Goal: Task Accomplishment & Management: Complete application form

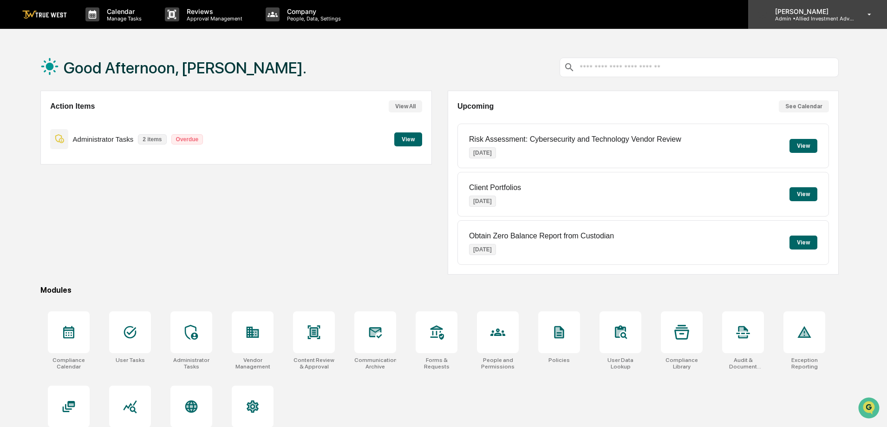
click at [812, 15] on p "Admin • Allied Investment Advisors" at bounding box center [810, 18] width 86 height 6
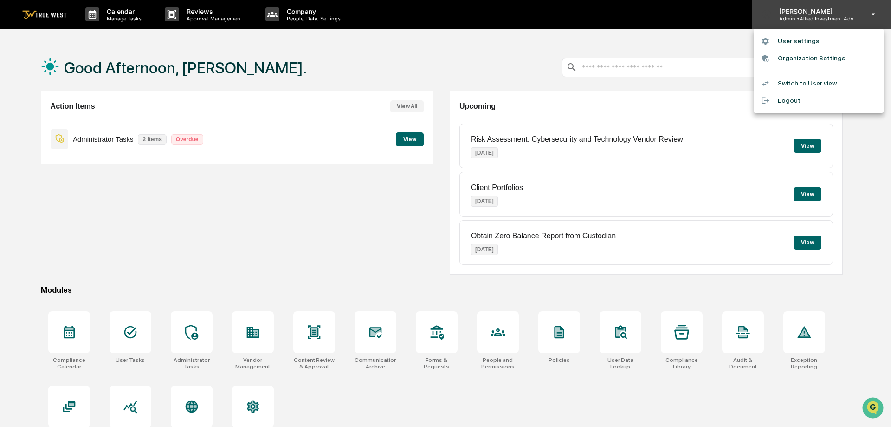
click at [812, 15] on div at bounding box center [445, 213] width 891 height 427
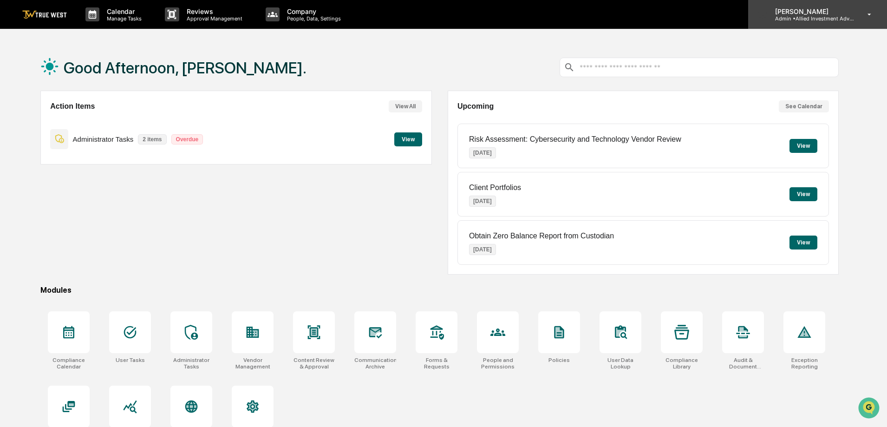
click at [812, 15] on p "Admin • Allied Investment Advisors" at bounding box center [810, 18] width 86 height 6
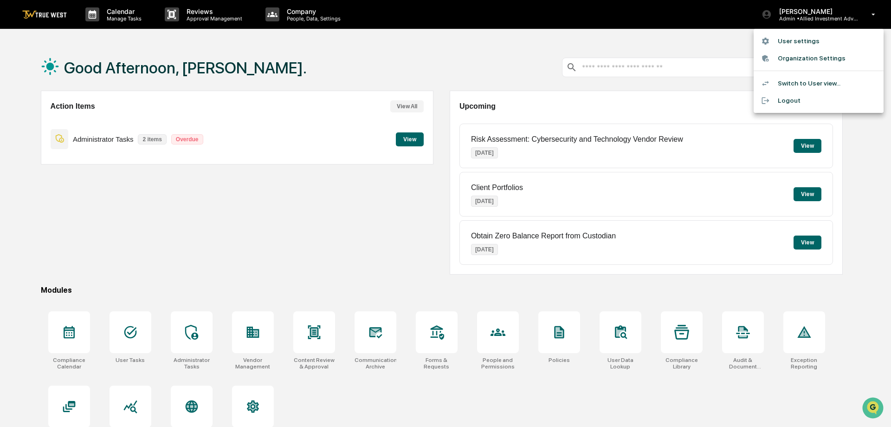
click at [805, 81] on li "Switch to User view..." at bounding box center [819, 83] width 130 height 17
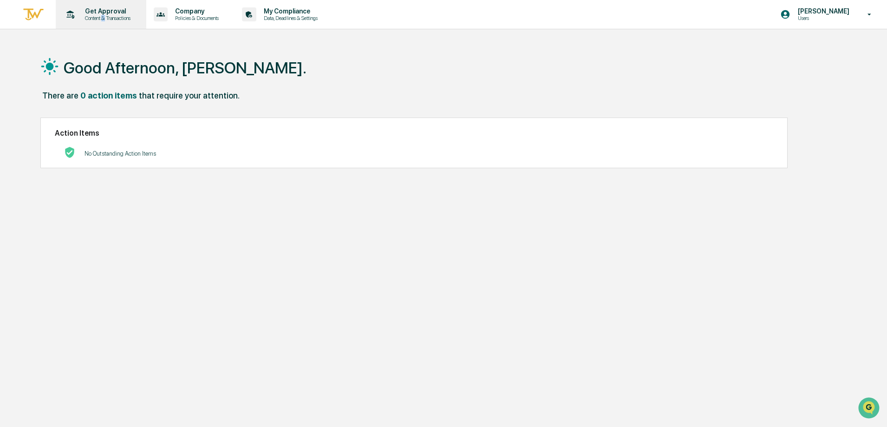
click at [105, 17] on p "Content & Transactions" at bounding box center [107, 18] width 58 height 6
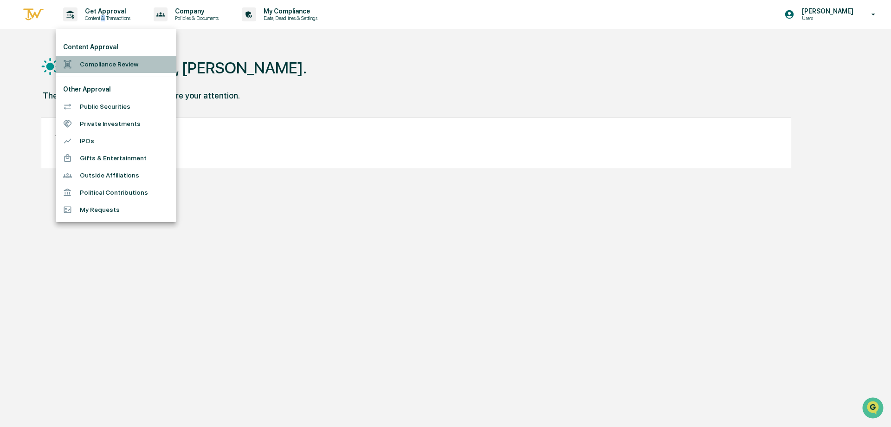
click at [105, 62] on li "Compliance Review" at bounding box center [116, 64] width 121 height 17
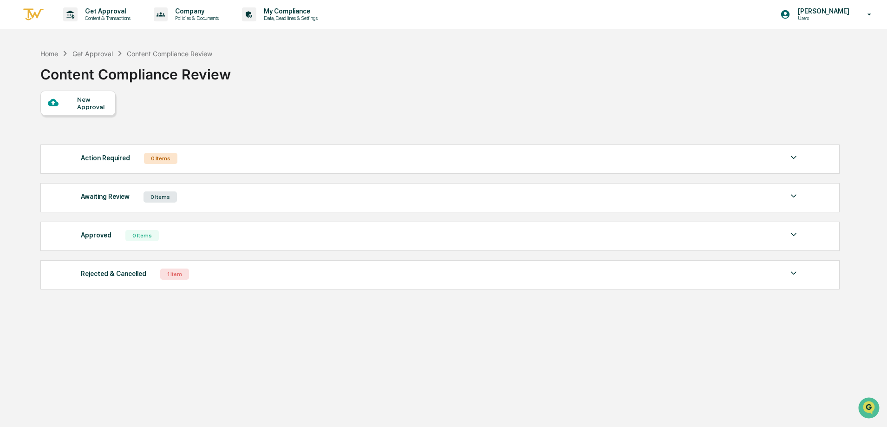
click at [793, 155] on img at bounding box center [793, 157] width 11 height 11
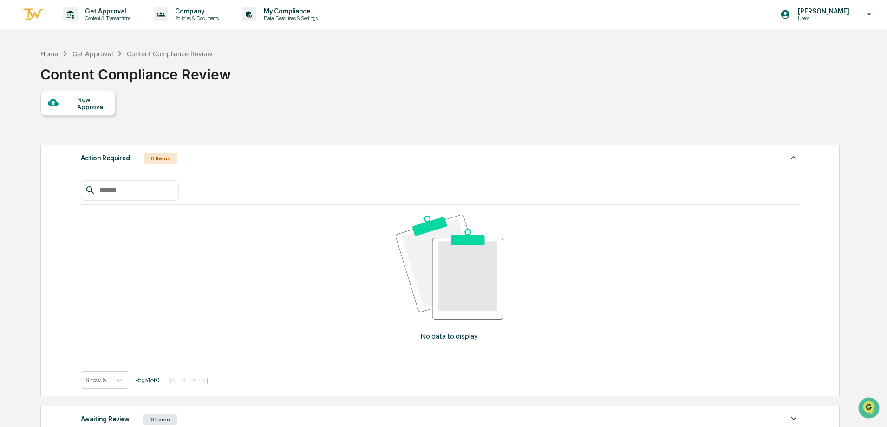
click at [793, 156] on img at bounding box center [793, 157] width 11 height 11
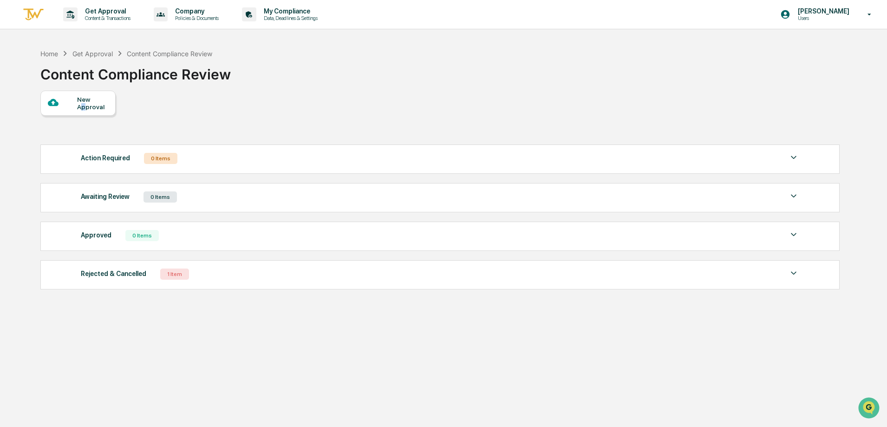
click at [84, 107] on div "New Approval" at bounding box center [92, 103] width 31 height 15
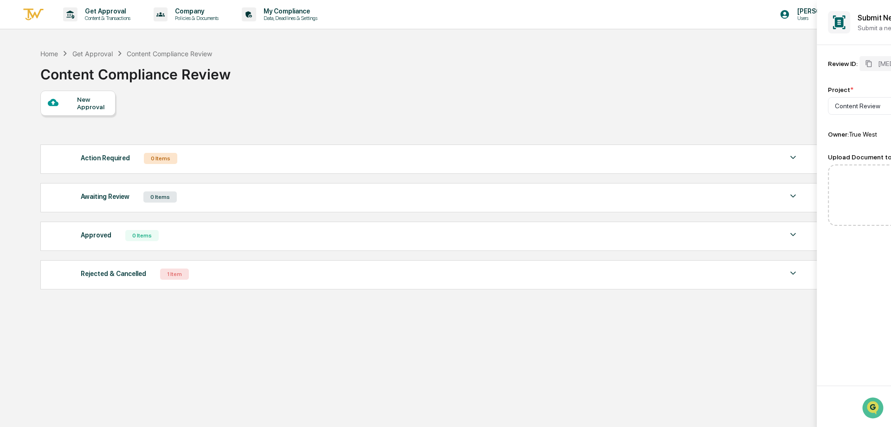
click at [326, 97] on div at bounding box center [445, 213] width 891 height 427
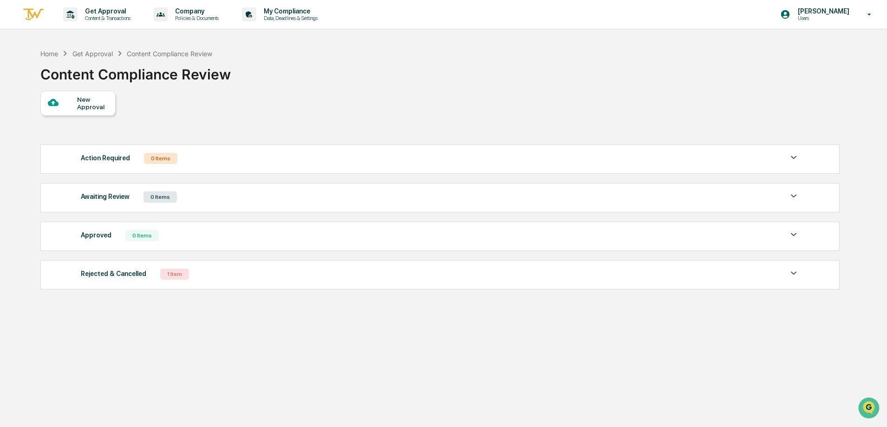
click at [808, 13] on p "[PERSON_NAME]" at bounding box center [822, 10] width 64 height 7
click at [797, 43] on li "Switch to Admin view..." at bounding box center [819, 47] width 130 height 17
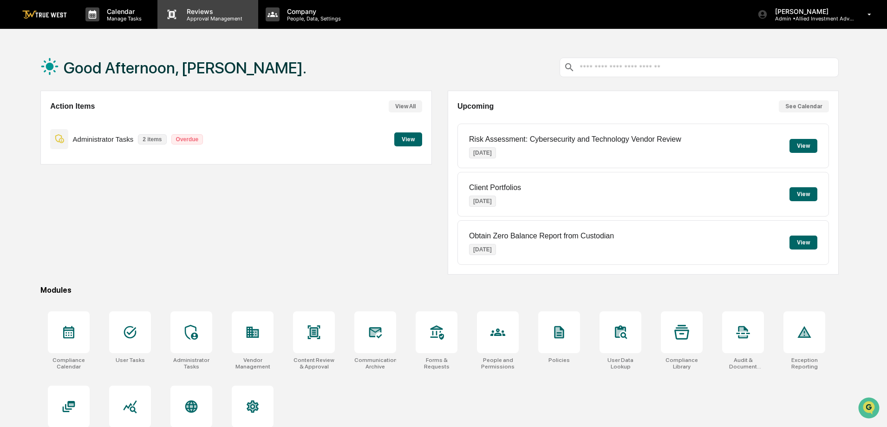
click at [228, 14] on p "Reviews" at bounding box center [213, 11] width 68 height 8
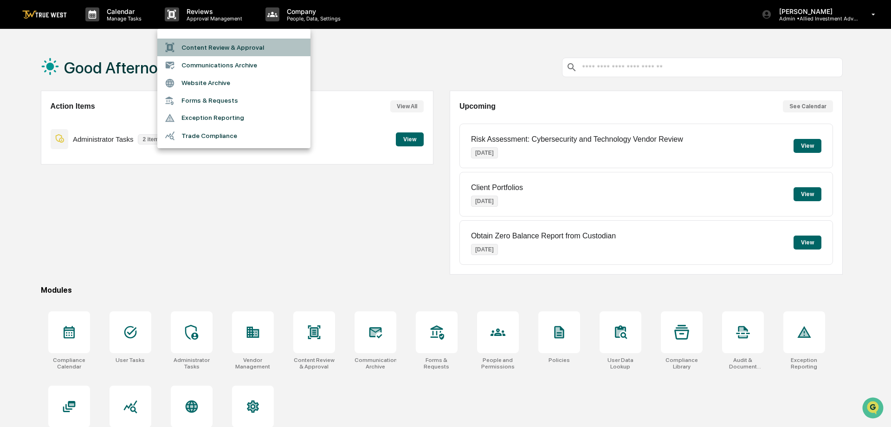
click at [211, 49] on li "Content Review & Approval" at bounding box center [233, 48] width 153 height 18
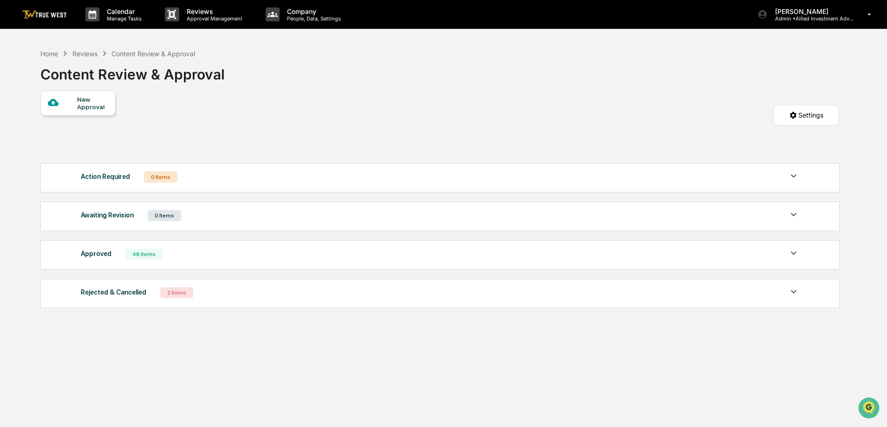
click at [790, 293] on img at bounding box center [793, 291] width 11 height 11
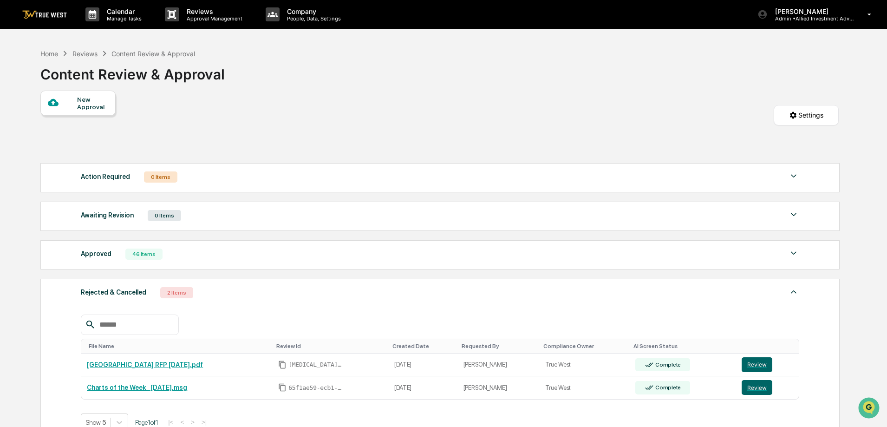
click at [83, 106] on div "New Approval" at bounding box center [92, 103] width 31 height 15
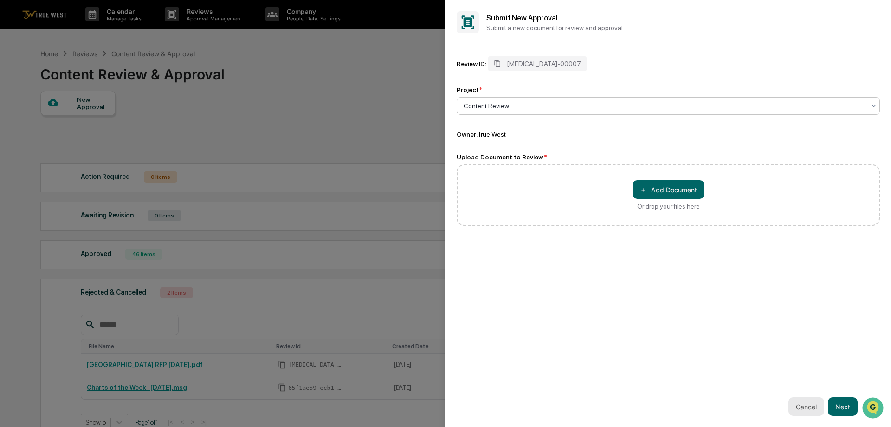
click at [797, 406] on button "Cancel" at bounding box center [807, 406] width 36 height 19
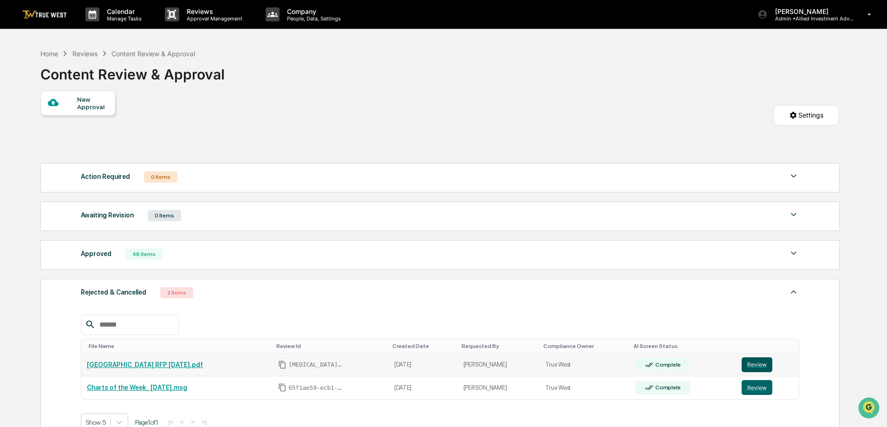
click at [759, 363] on button "Review" at bounding box center [756, 364] width 31 height 15
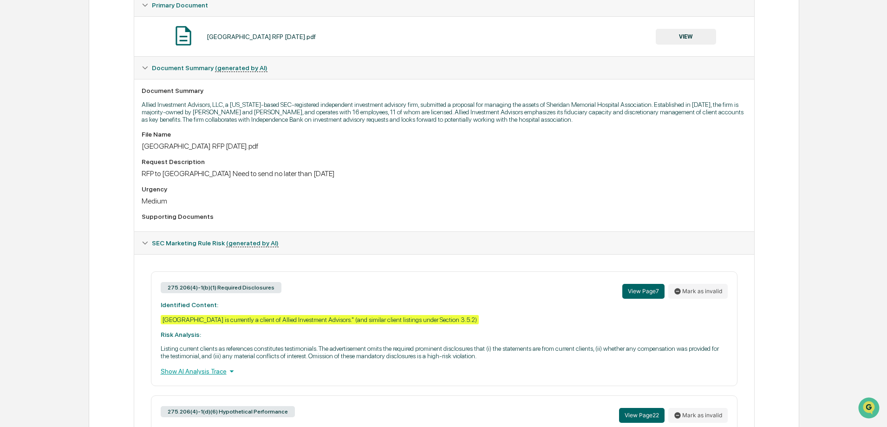
scroll to position [139, 0]
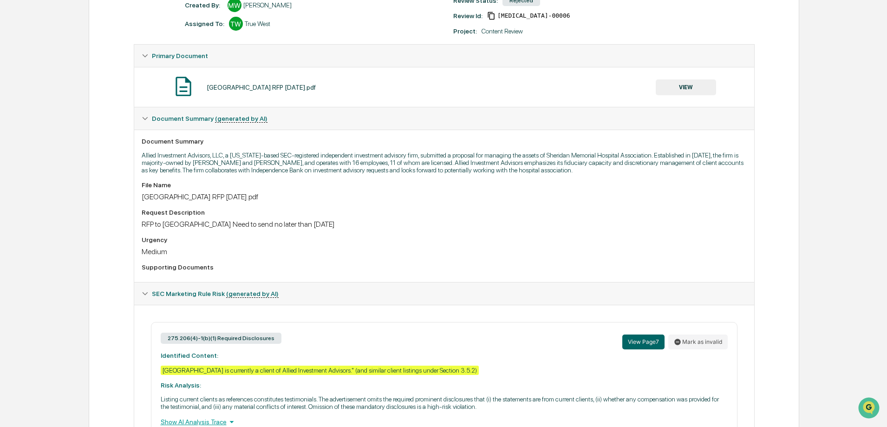
drag, startPoint x: 381, startPoint y: 223, endPoint x: 136, endPoint y: 227, distance: 245.1
click at [136, 227] on div "Document Summary Allied Investment Advisors, LLC, a Montana-based SEC-registere…" at bounding box center [444, 206] width 620 height 152
copy div "RFP to Sheridan Memorial Hospital Need to send no later than 10/21/25"
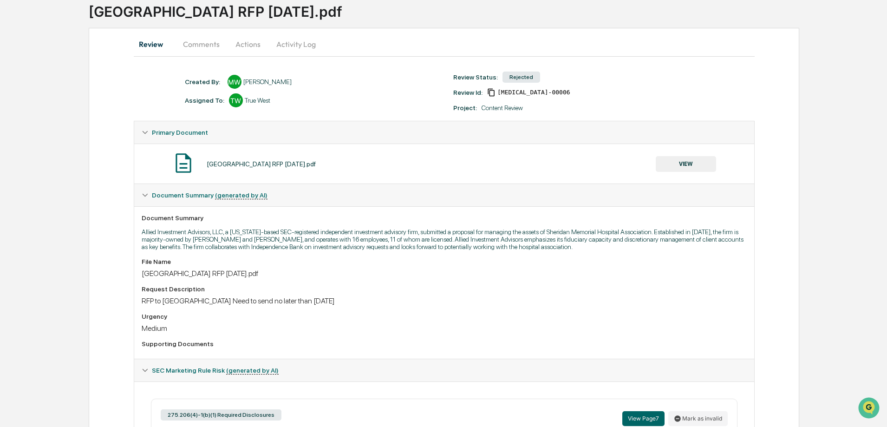
scroll to position [0, 0]
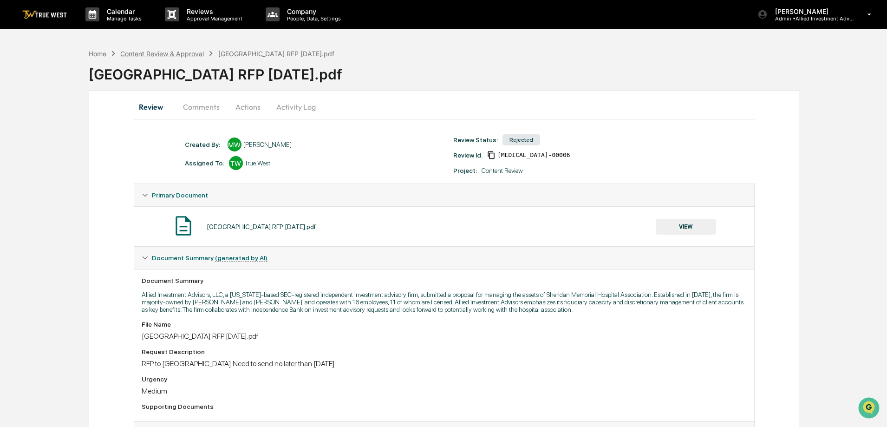
click at [153, 54] on div "Content Review & Approval" at bounding box center [162, 54] width 84 height 8
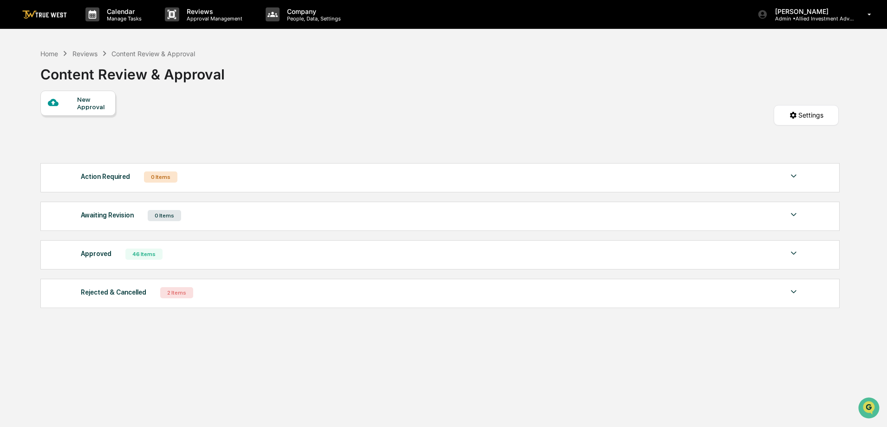
click at [77, 101] on div "New Approval" at bounding box center [92, 103] width 31 height 15
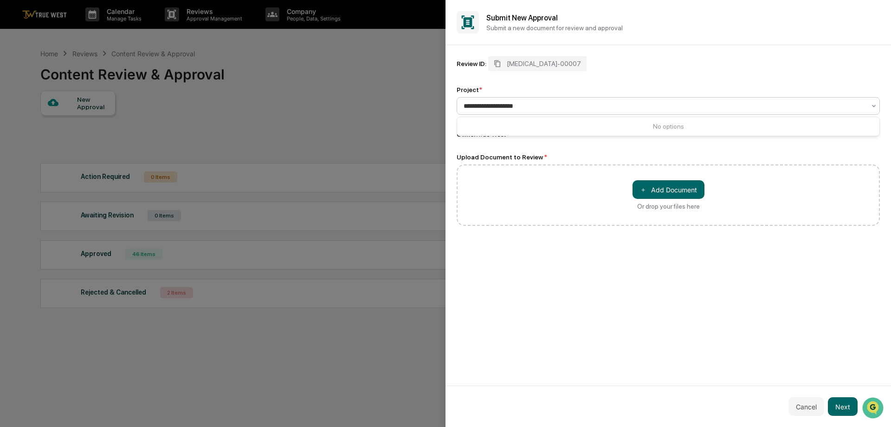
type input "**********"
click at [564, 305] on div "Review ID: ALLI-00007 Project * Content Review Owner: True West Upload Document…" at bounding box center [669, 215] width 446 height 340
click at [662, 184] on button "＋ Add Document" at bounding box center [669, 189] width 72 height 19
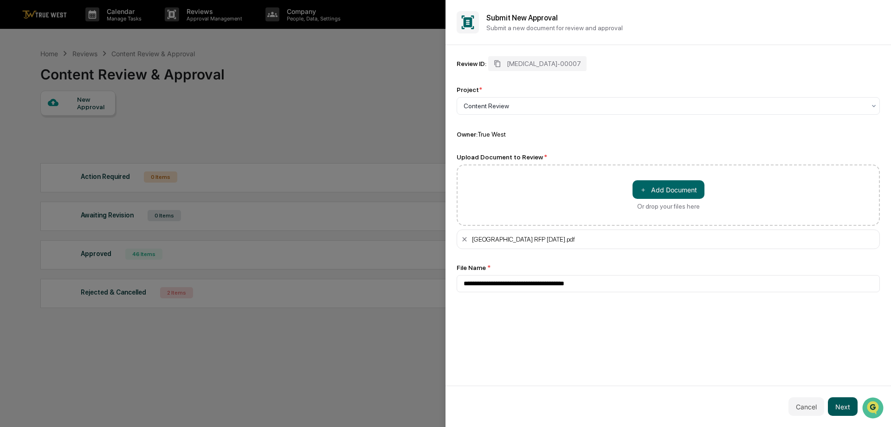
click at [842, 405] on button "Next" at bounding box center [843, 406] width 30 height 19
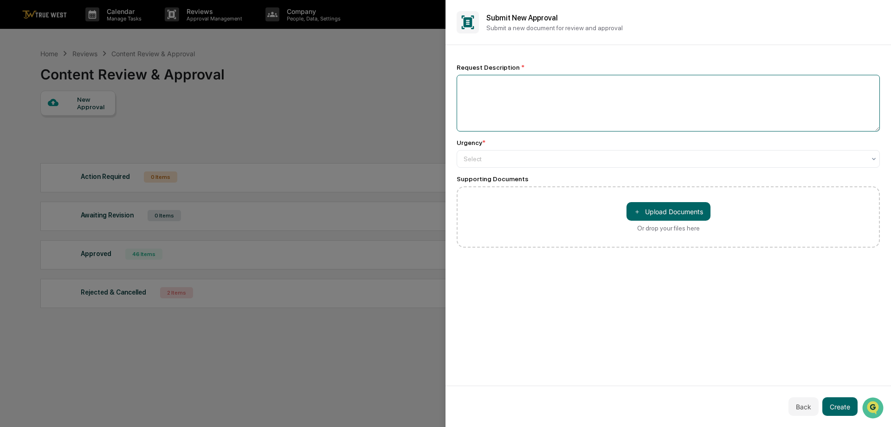
click at [525, 89] on textarea at bounding box center [668, 103] width 423 height 57
paste textarea "**********"
type textarea "**********"
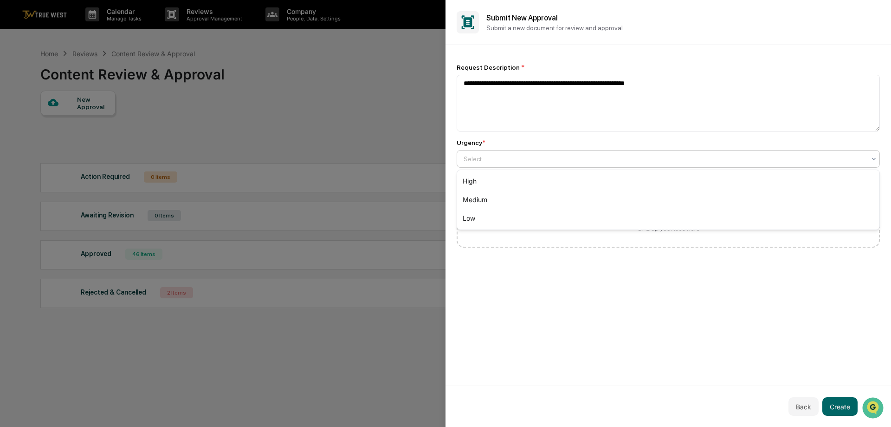
click at [528, 157] on div at bounding box center [665, 158] width 402 height 9
click at [467, 180] on div "High" at bounding box center [668, 181] width 422 height 19
click at [841, 403] on button "Create" at bounding box center [840, 406] width 35 height 19
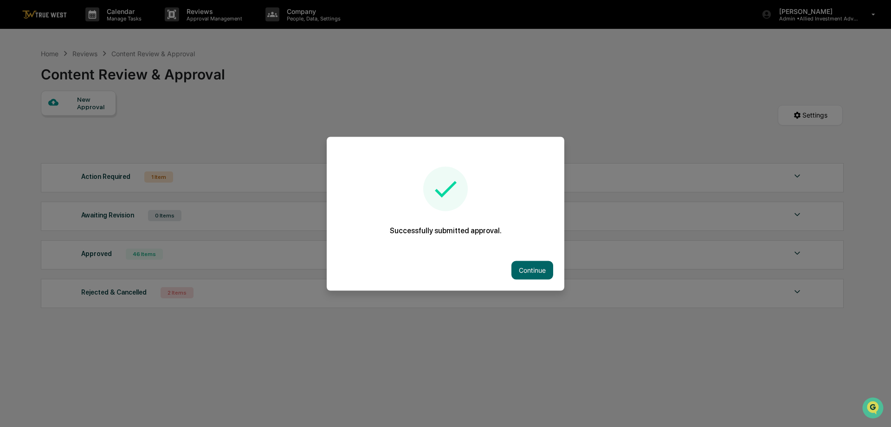
click at [526, 264] on button "Continue" at bounding box center [533, 269] width 42 height 19
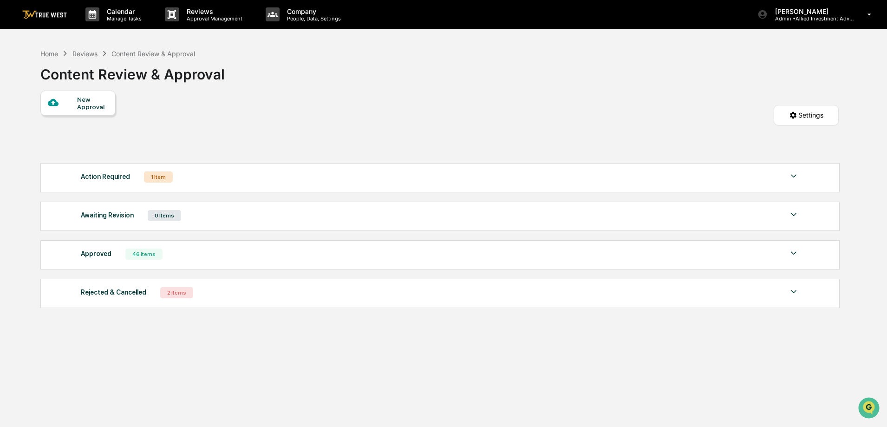
click at [53, 14] on img at bounding box center [44, 14] width 45 height 9
